Goal: Task Accomplishment & Management: Manage account settings

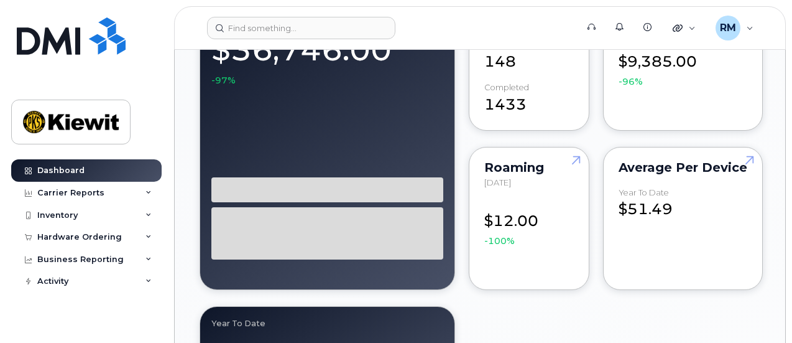
scroll to position [1305, 0]
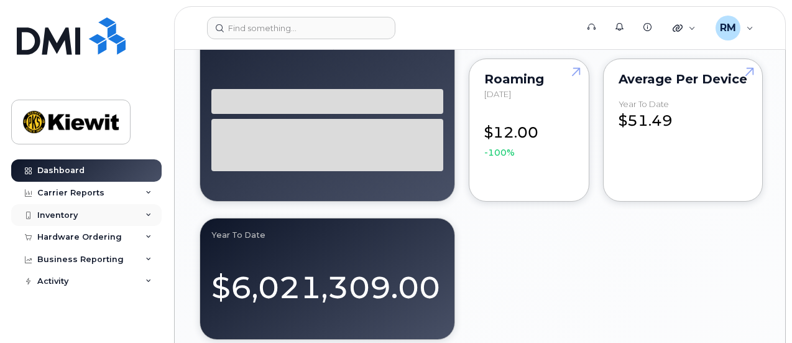
click at [60, 219] on div "Inventory" at bounding box center [86, 215] width 150 height 22
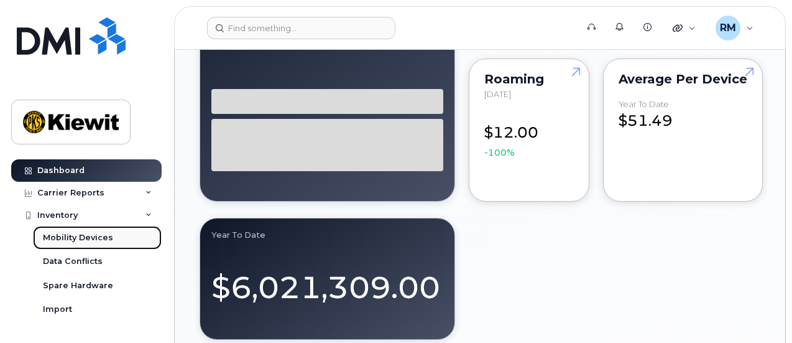
click at [70, 236] on div "Mobility Devices" at bounding box center [78, 237] width 70 height 11
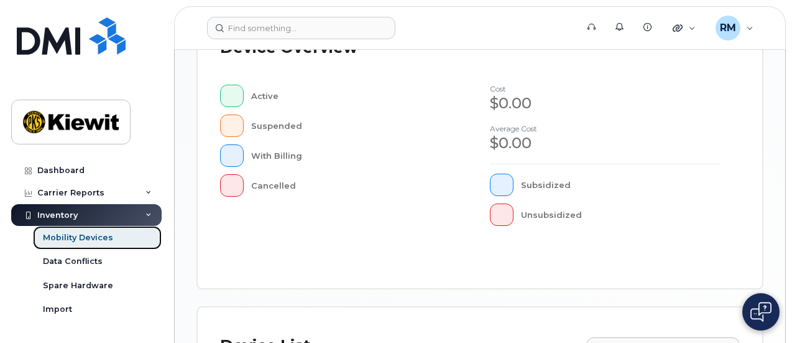
scroll to position [559, 0]
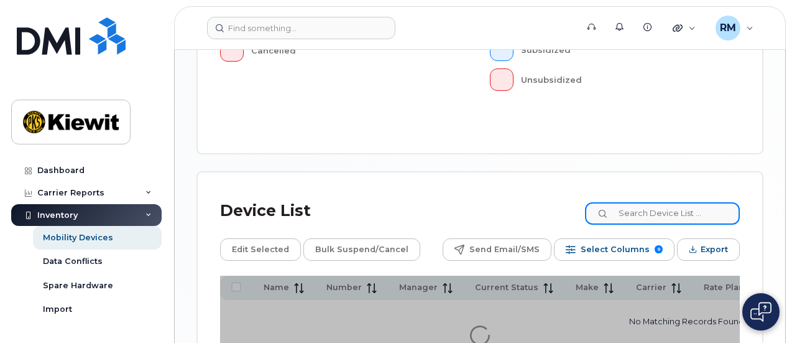
click at [649, 202] on input at bounding box center [662, 213] width 155 height 22
type input "105408"
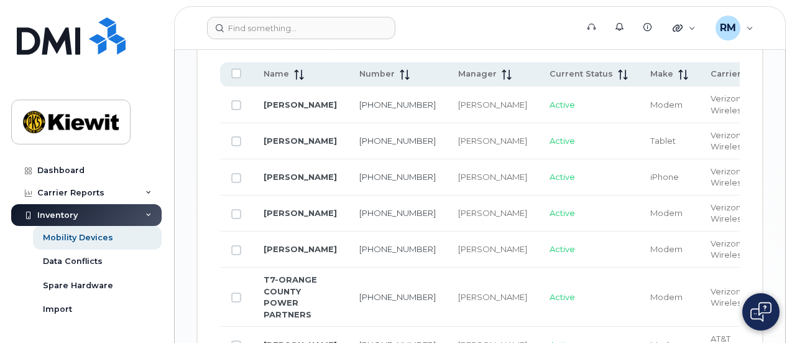
scroll to position [1027, 0]
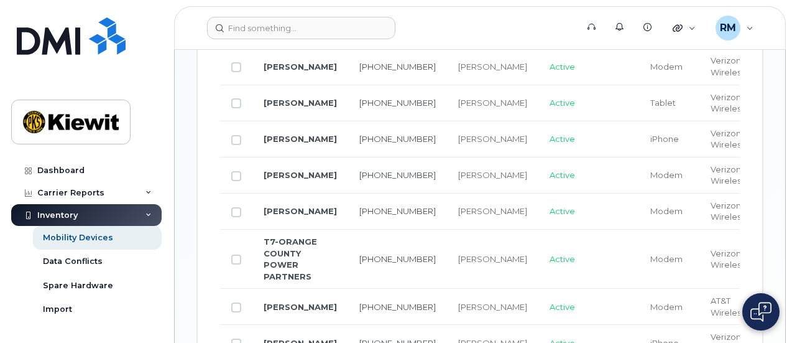
checkbox input "true"
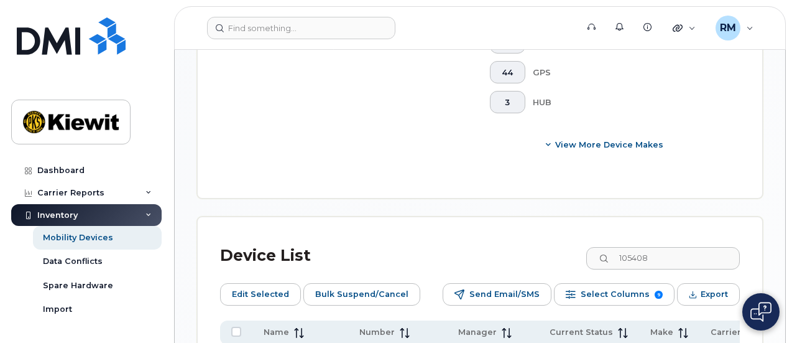
scroll to position [592, 0]
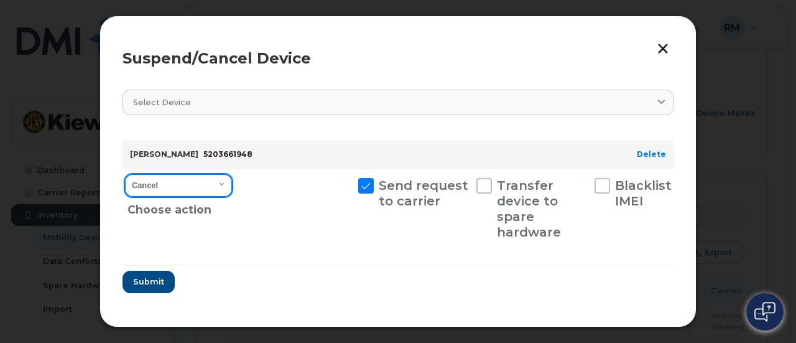
click at [216, 182] on select "Cancel Suspend - Reduced Rate Suspend - Full Rate Suspend - Lost Device/Stolen …" at bounding box center [178, 185] width 107 height 22
select select "[object Object]"
click at [125, 174] on select "Cancel Suspend - Reduced Rate Suspend - Full Rate Suspend - Lost Device/Stolen …" at bounding box center [178, 185] width 107 height 22
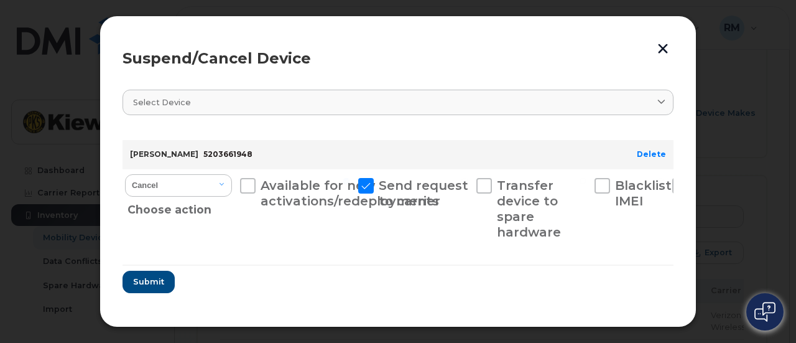
click at [257, 187] on label "Available for new activations/redeployments" at bounding box center [295, 193] width 110 height 31
click at [231, 184] on input "Available for new activations/redeployments" at bounding box center [228, 181] width 6 height 6
checkbox input "true"
click at [150, 285] on span "Submit" at bounding box center [147, 281] width 31 height 12
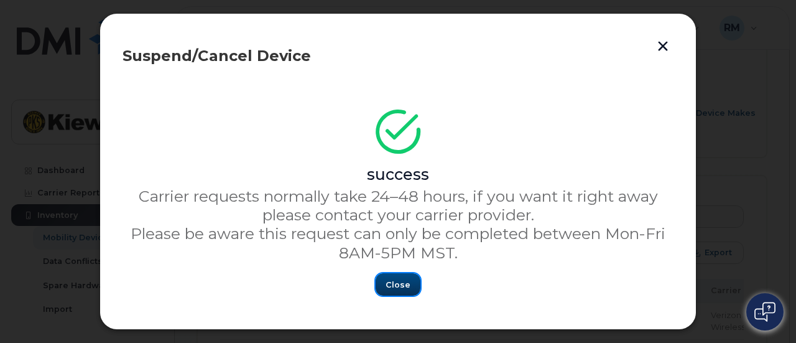
click at [400, 285] on span "Close" at bounding box center [397, 284] width 25 height 12
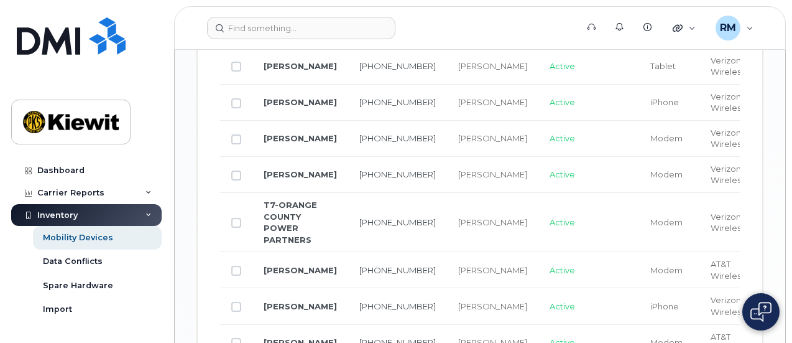
scroll to position [1089, 0]
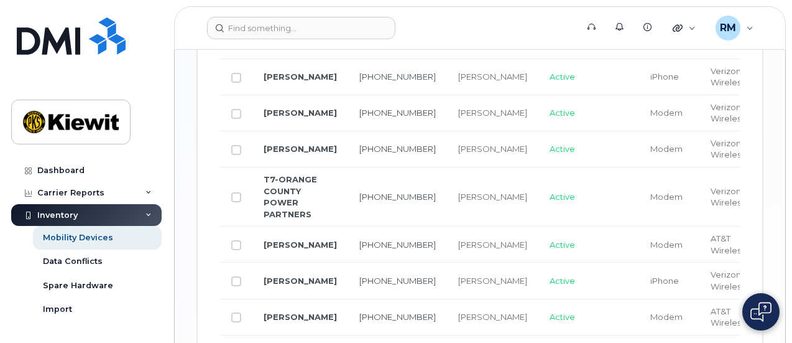
drag, startPoint x: 235, startPoint y: 201, endPoint x: 261, endPoint y: 208, distance: 27.2
checkbox input "false"
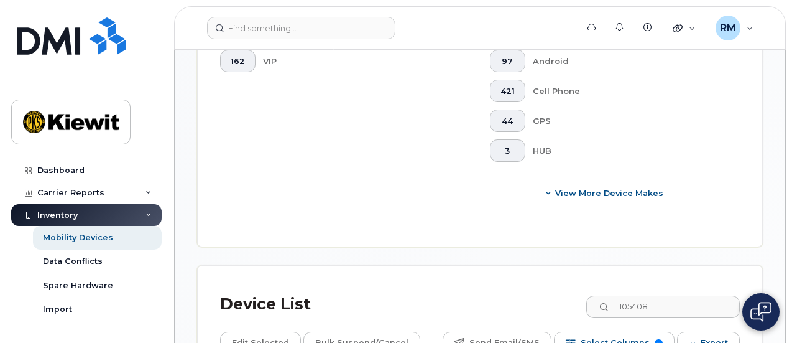
scroll to position [683, 0]
checkbox input "true"
click at [354, 333] on span "Bulk Suspend/Cancel" at bounding box center [361, 342] width 93 height 19
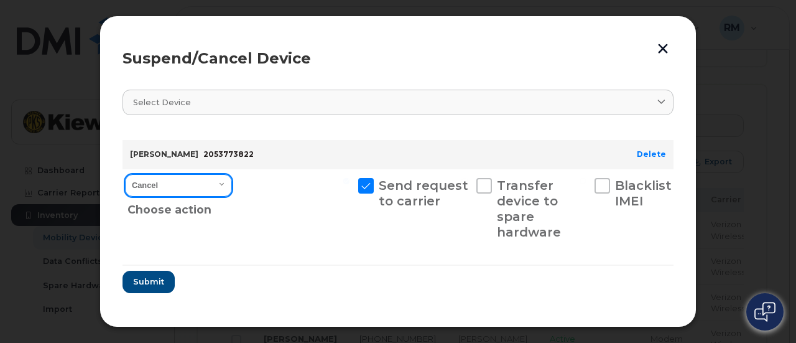
click at [188, 182] on select "Cancel Suspend - Reduced Rate Suspend - Full Rate Suspend - Lost Device/Stolen …" at bounding box center [178, 185] width 107 height 22
select select "[object Object]"
click at [125, 174] on select "Cancel Suspend - Reduced Rate Suspend - Full Rate Suspend - Lost Device/Stolen …" at bounding box center [178, 185] width 107 height 22
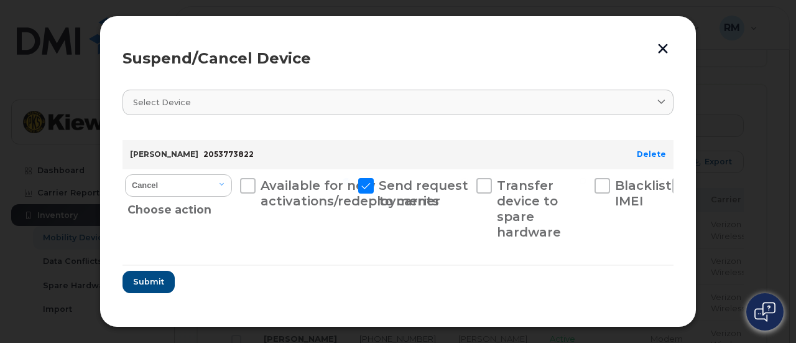
click at [249, 178] on span at bounding box center [248, 186] width 16 height 16
click at [231, 178] on input "Available for new activations/redeployments" at bounding box center [228, 181] width 6 height 6
checkbox input "true"
click at [164, 283] on button "Submit" at bounding box center [147, 281] width 51 height 22
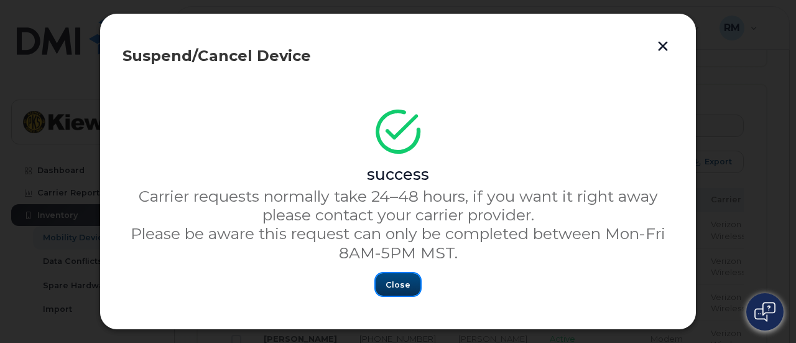
drag, startPoint x: 379, startPoint y: 277, endPoint x: 390, endPoint y: 277, distance: 11.2
click at [379, 278] on button "Close" at bounding box center [397, 284] width 45 height 22
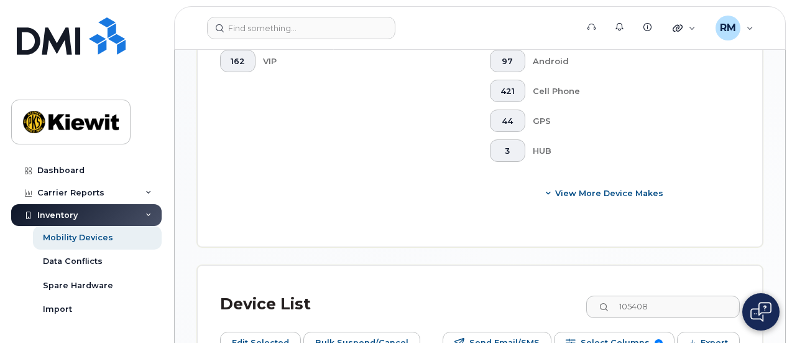
checkbox input "false"
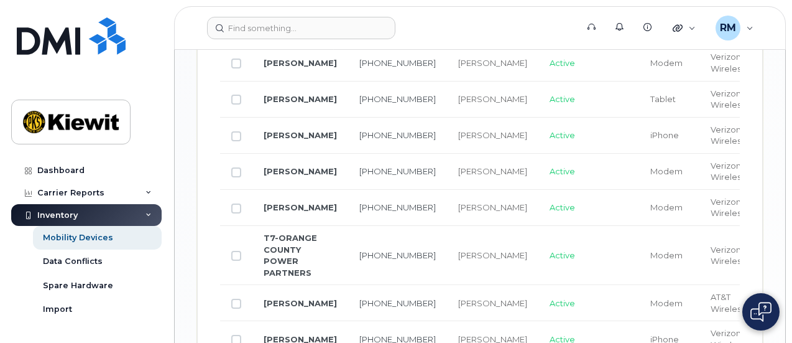
scroll to position [1056, 0]
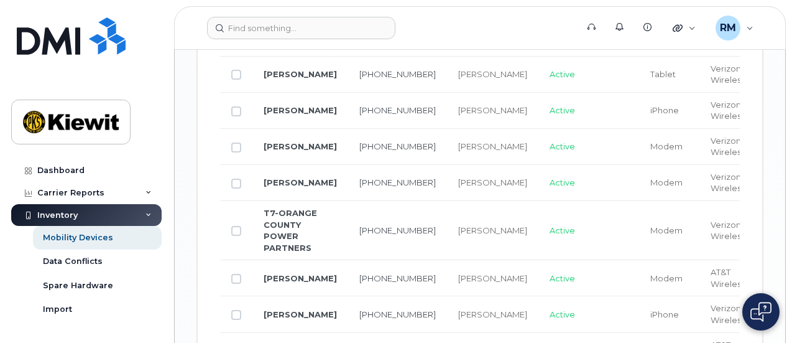
checkbox input "true"
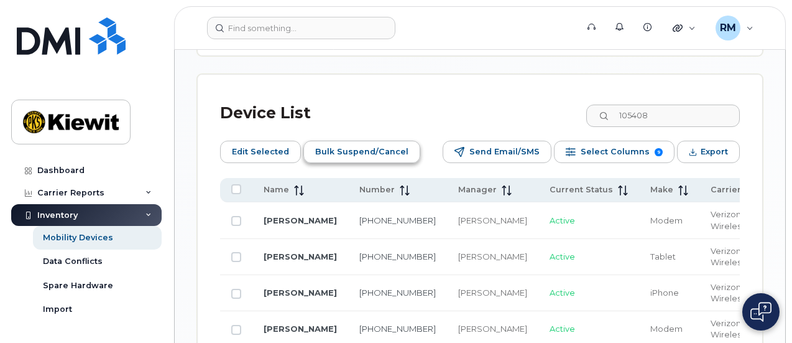
scroll to position [745, 0]
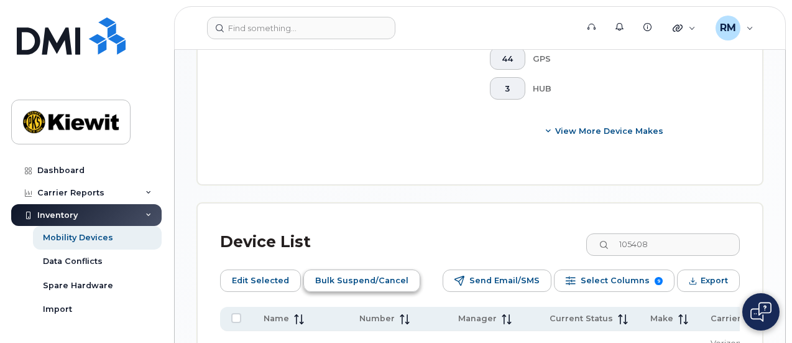
click at [374, 271] on span "Bulk Suspend/Cancel" at bounding box center [361, 280] width 93 height 19
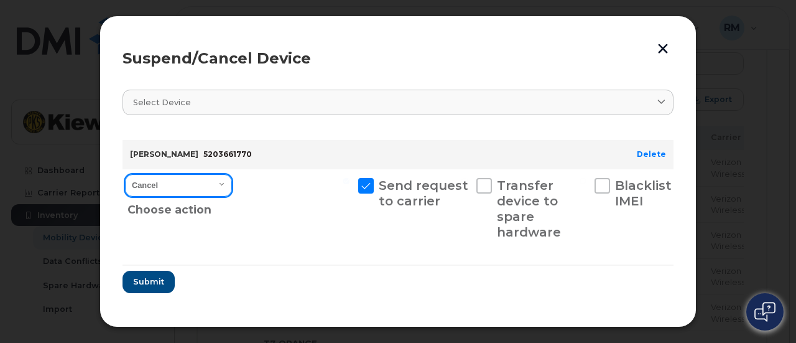
click at [144, 180] on select "Cancel Suspend - Reduced Rate Suspend - Full Rate Suspend - Lost Device/Stolen …" at bounding box center [178, 185] width 107 height 22
select select "[object Object]"
click at [125, 174] on select "Cancel Suspend - Reduced Rate Suspend - Full Rate Suspend - Lost Device/Stolen …" at bounding box center [178, 185] width 107 height 22
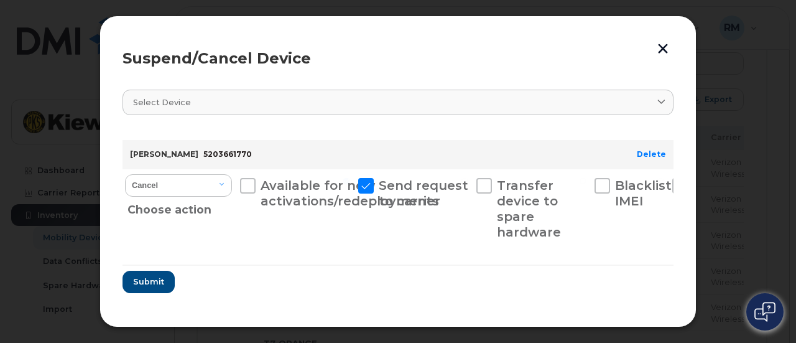
click at [256, 182] on label "Available for new activations/redeployments" at bounding box center [295, 193] width 110 height 31
click at [231, 182] on input "Available for new activations/redeployments" at bounding box center [228, 181] width 6 height 6
checkbox input "true"
click at [160, 279] on span "Submit" at bounding box center [147, 281] width 31 height 12
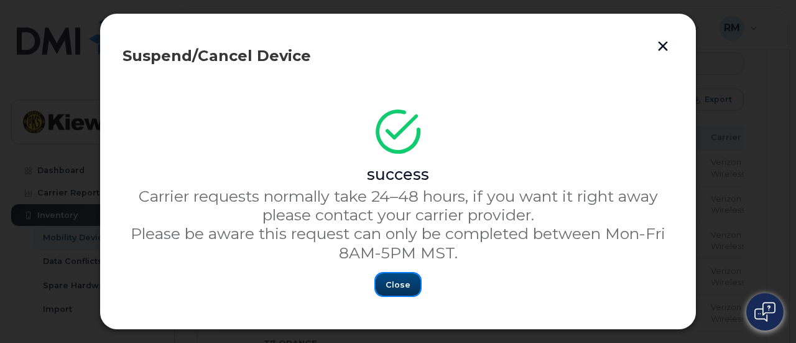
drag, startPoint x: 398, startPoint y: 288, endPoint x: 424, endPoint y: 285, distance: 25.7
click at [398, 288] on span "Close" at bounding box center [397, 284] width 25 height 12
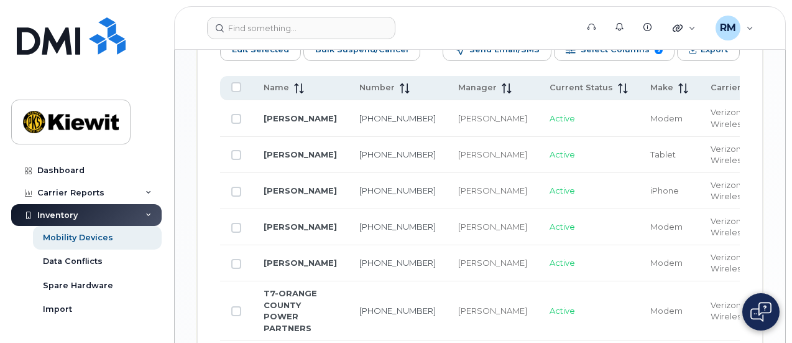
scroll to position [993, 0]
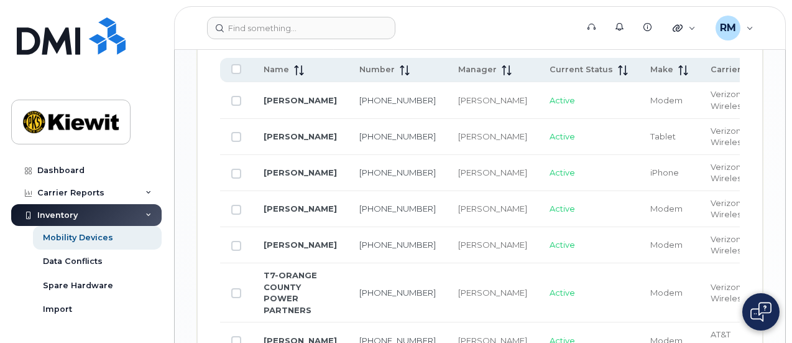
click at [241, 263] on td at bounding box center [236, 292] width 32 height 59
click at [236, 288] on input "Row Unselected" at bounding box center [236, 293] width 10 height 10
checkbox input "true"
checkbox input "false"
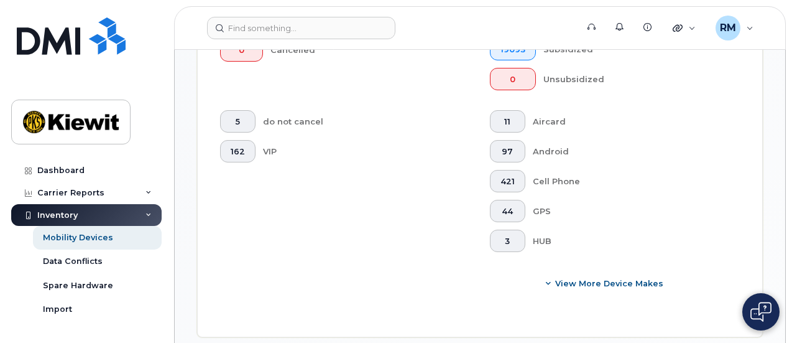
scroll to position [620, 0]
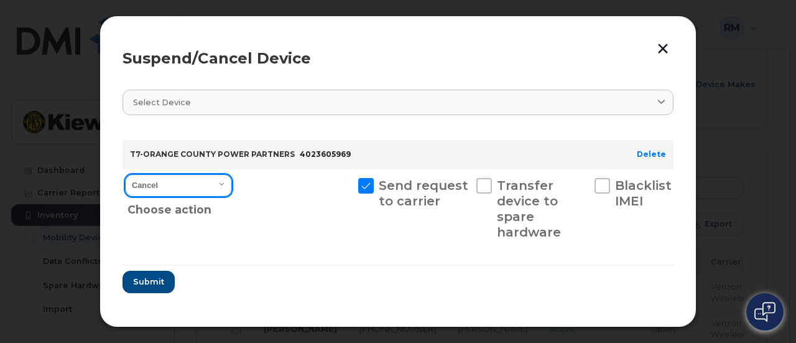
click at [188, 187] on select "Cancel Suspend - Reduced Rate Suspend - Full Rate Suspend - Lost Device/Stolen …" at bounding box center [178, 185] width 107 height 22
select select "[object Object]"
click at [125, 174] on select "Cancel Suspend - Reduced Rate Suspend - Full Rate Suspend - Lost Device/Stolen …" at bounding box center [178, 185] width 107 height 22
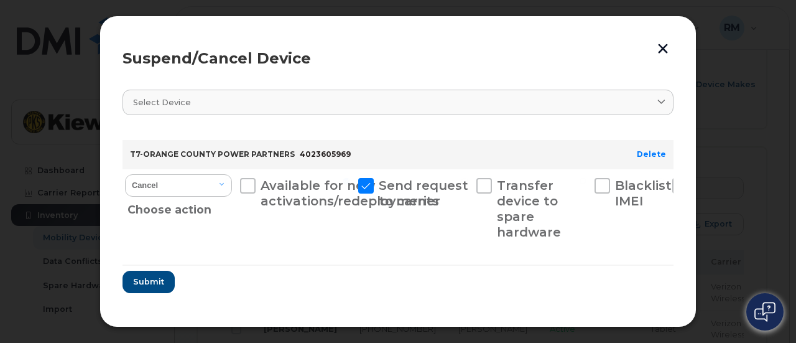
click at [250, 180] on span at bounding box center [248, 186] width 16 height 16
click at [231, 180] on input "Available for new activations/redeployments" at bounding box center [228, 181] width 6 height 6
checkbox input "true"
click at [138, 282] on span "Submit" at bounding box center [147, 281] width 31 height 12
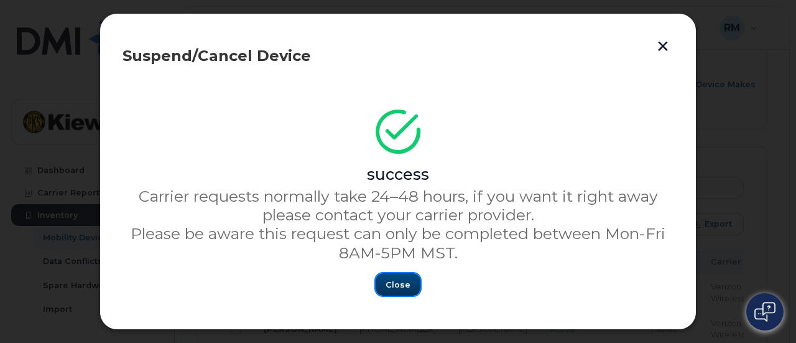
drag, startPoint x: 398, startPoint y: 282, endPoint x: 405, endPoint y: 282, distance: 6.8
click at [398, 282] on span "Close" at bounding box center [397, 284] width 25 height 12
